Goal: Task Accomplishment & Management: Manage account settings

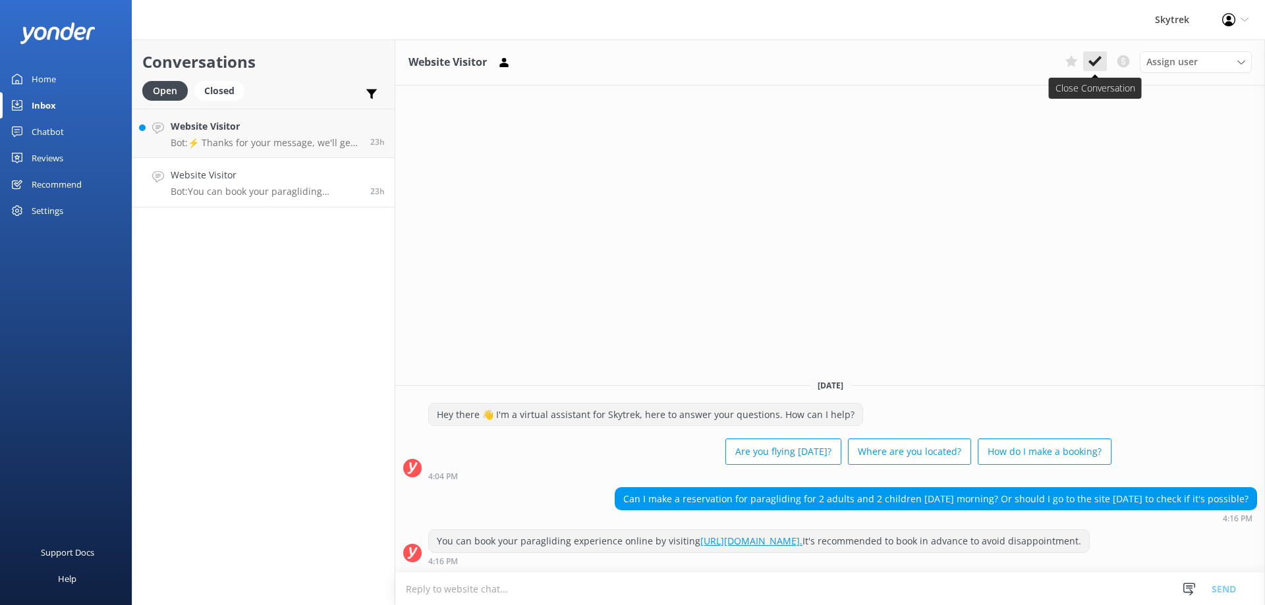
click at [1088, 65] on button at bounding box center [1095, 61] width 24 height 20
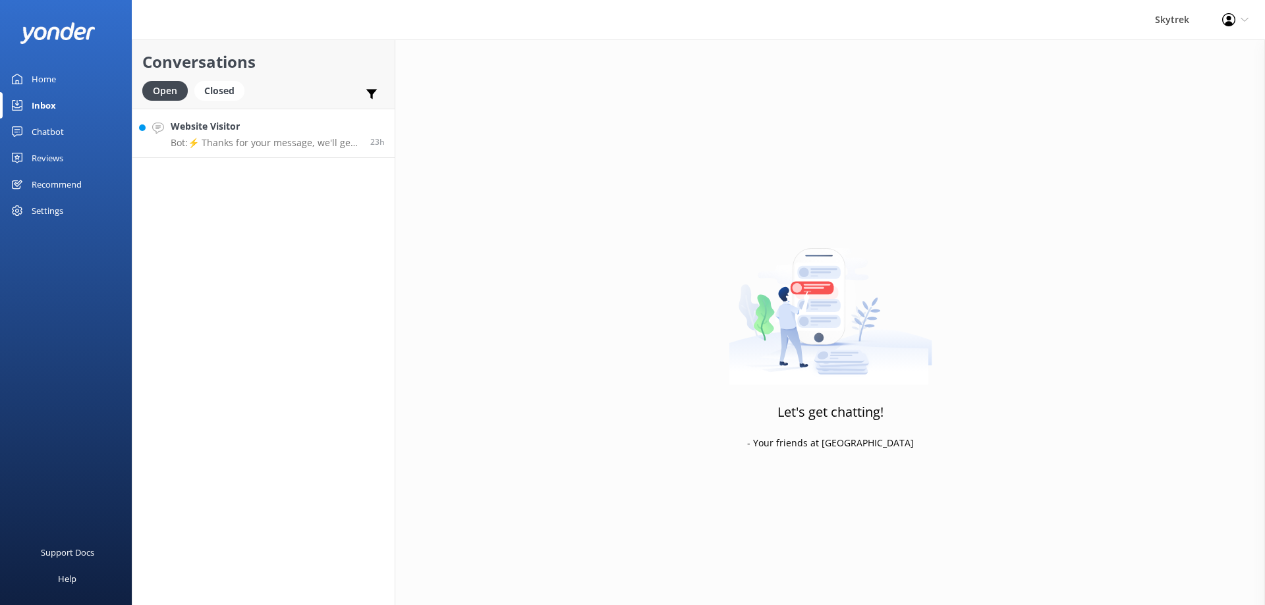
click at [181, 137] on p "Bot: ⚡ Thanks for your message, we'll get back to you as soon as we can. You're…" at bounding box center [266, 143] width 190 height 12
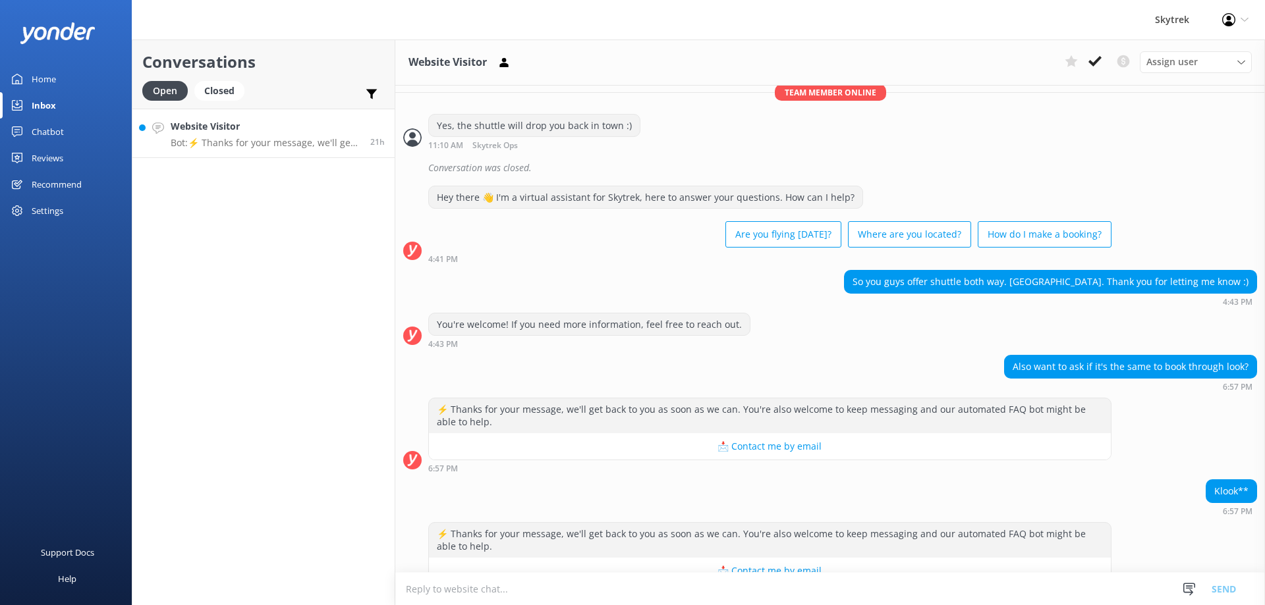
scroll to position [375, 0]
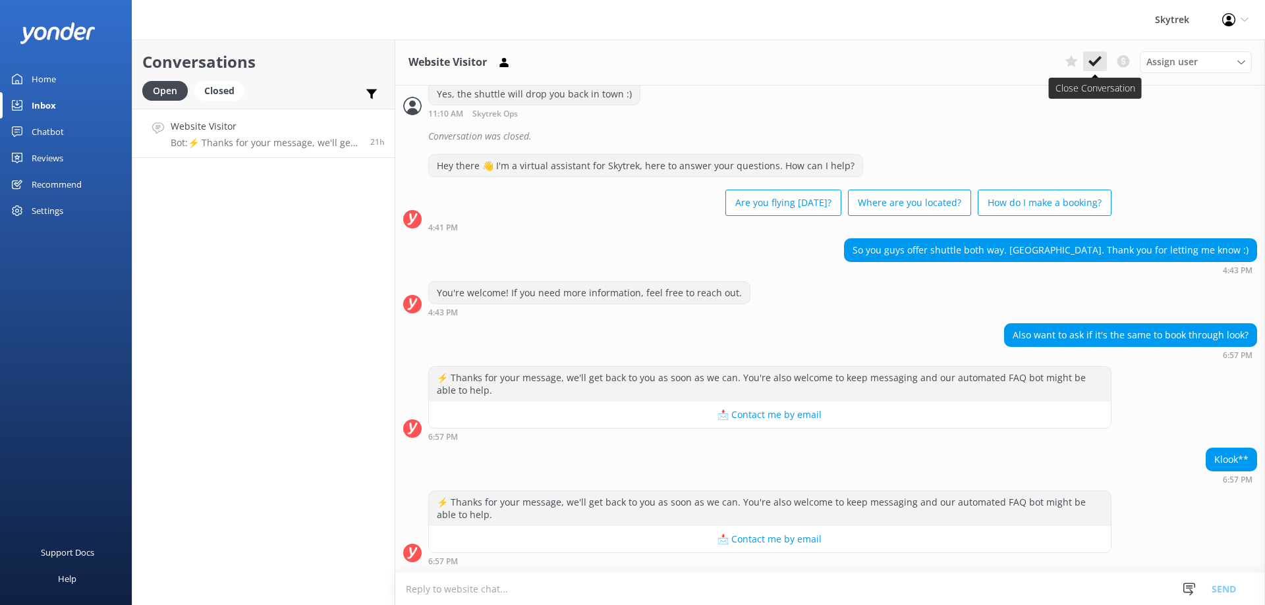
click at [1095, 58] on icon at bounding box center [1094, 61] width 13 height 13
